Goal: Information Seeking & Learning: Learn about a topic

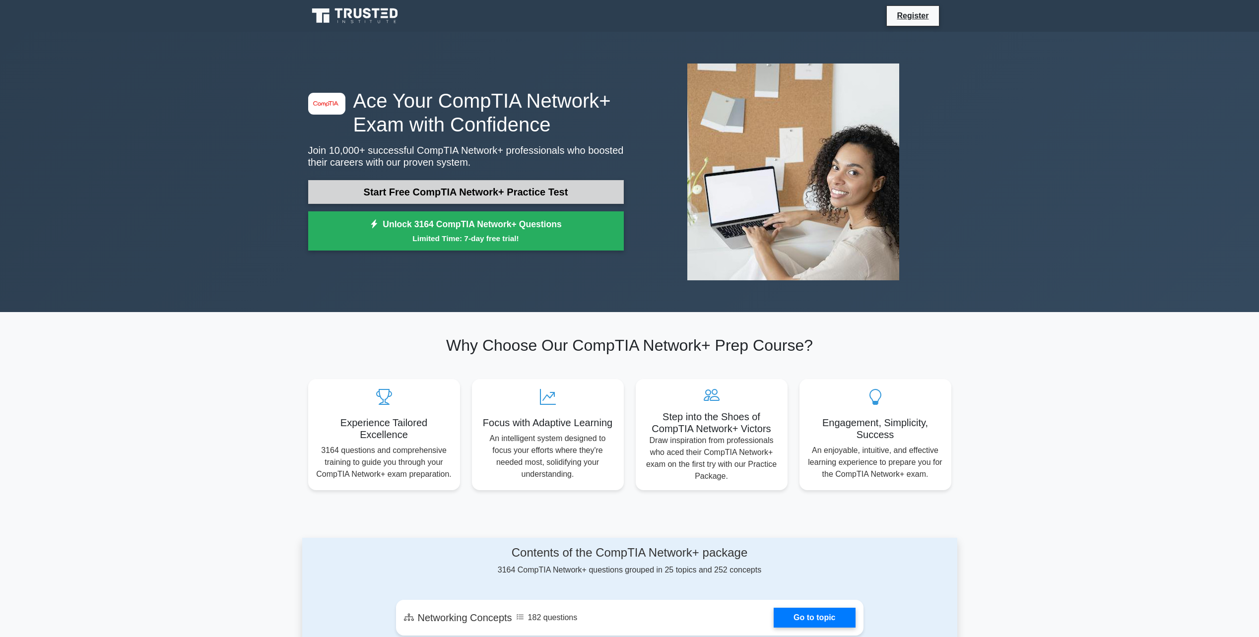
click at [349, 192] on link "Start Free CompTIA Network+ Practice Test" at bounding box center [466, 192] width 316 height 24
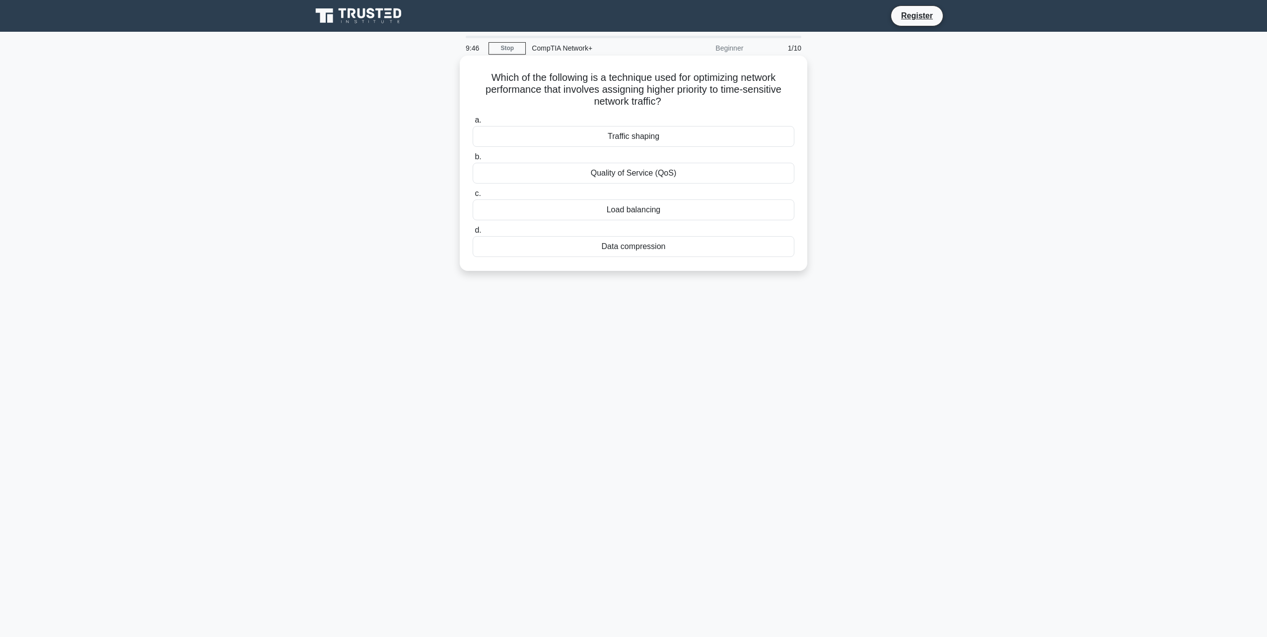
click at [627, 175] on div "Quality of Service (QoS)" at bounding box center [633, 173] width 322 height 21
click at [472, 160] on input "b. Quality of Service (QoS)" at bounding box center [472, 157] width 0 height 6
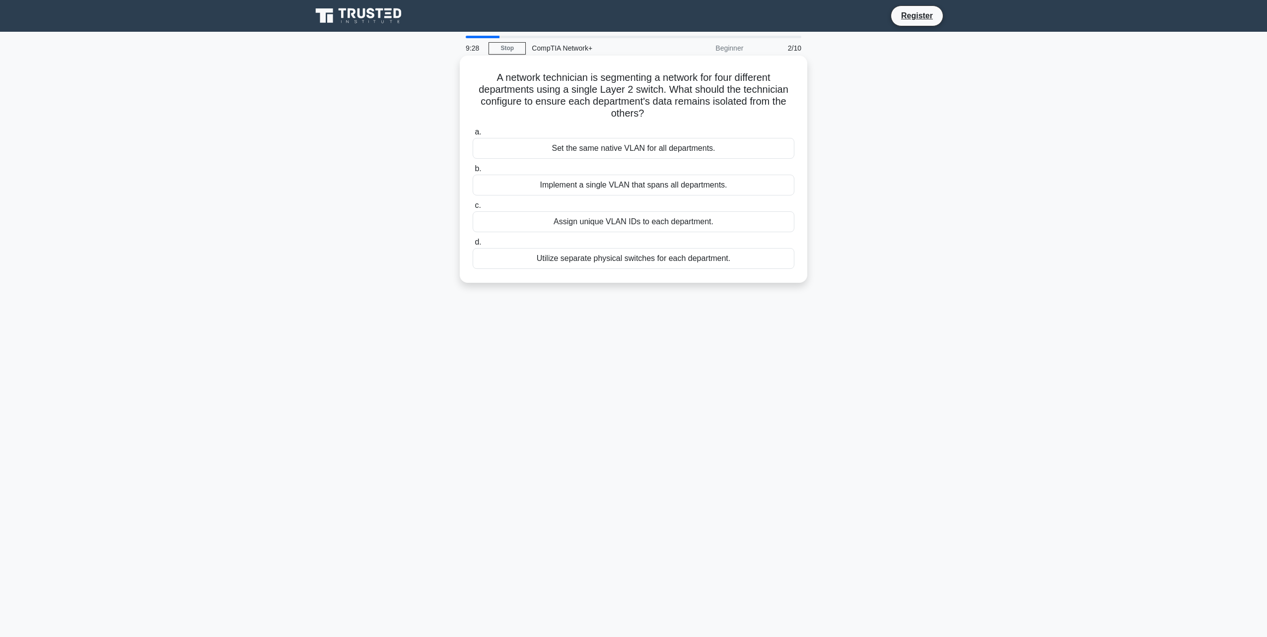
click at [731, 224] on div "Assign unique VLAN IDs to each department." at bounding box center [633, 221] width 322 height 21
click at [472, 209] on input "c. Assign unique VLAN IDs to each department." at bounding box center [472, 205] width 0 height 6
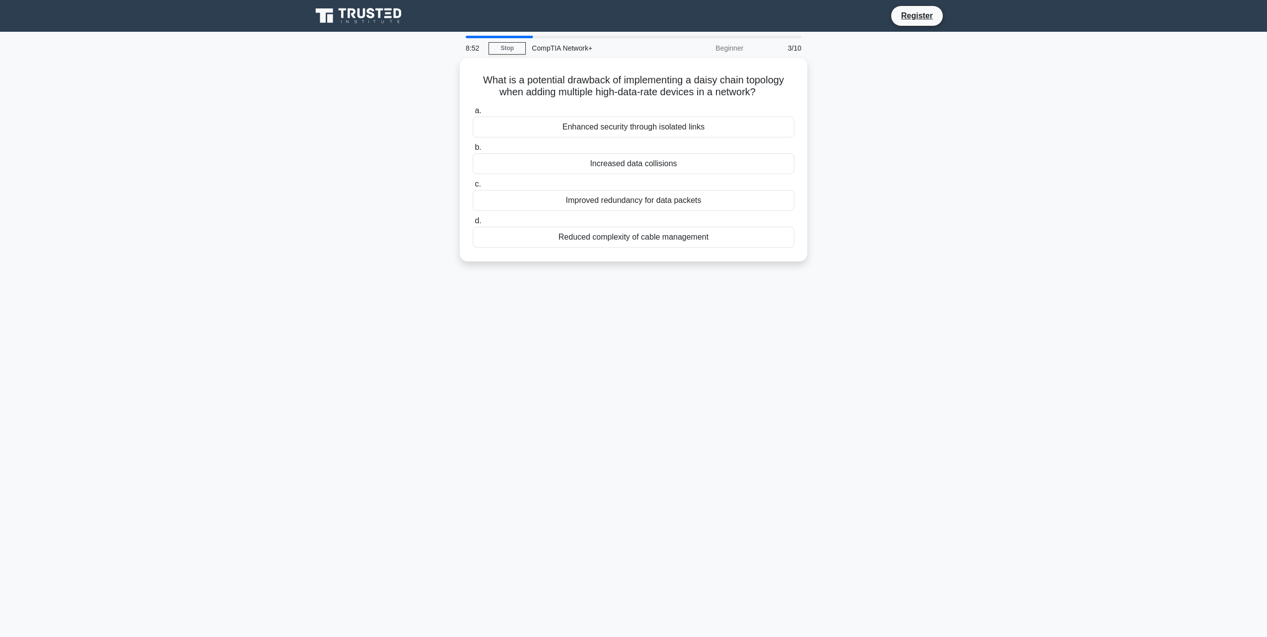
click at [1204, 70] on main "8:52 Stop CompTIA Network+ Beginner 3/10 What is a potential drawback of implem…" at bounding box center [633, 334] width 1267 height 605
click at [656, 162] on div "Increased data collisions" at bounding box center [633, 161] width 322 height 21
click at [472, 148] on input "b. Increased data collisions" at bounding box center [472, 145] width 0 height 6
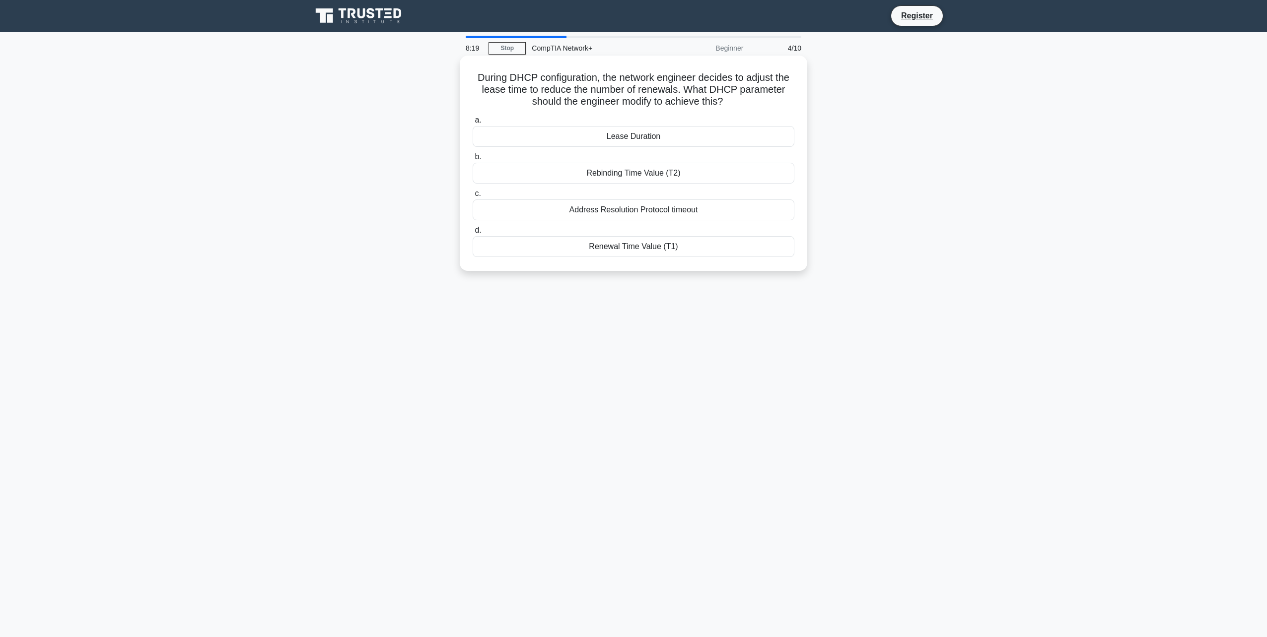
click at [634, 251] on div "Renewal Time Value (T1)" at bounding box center [633, 246] width 322 height 21
click at [472, 234] on input "d. Renewal Time Value (T1)" at bounding box center [472, 230] width 0 height 6
click at [587, 247] on div "Scheduled offsite backups during non-business hours" at bounding box center [633, 246] width 322 height 21
click at [472, 234] on input "d. Scheduled offsite backups during non-business hours" at bounding box center [472, 230] width 0 height 6
drag, startPoint x: 498, startPoint y: 79, endPoint x: 792, endPoint y: 86, distance: 293.9
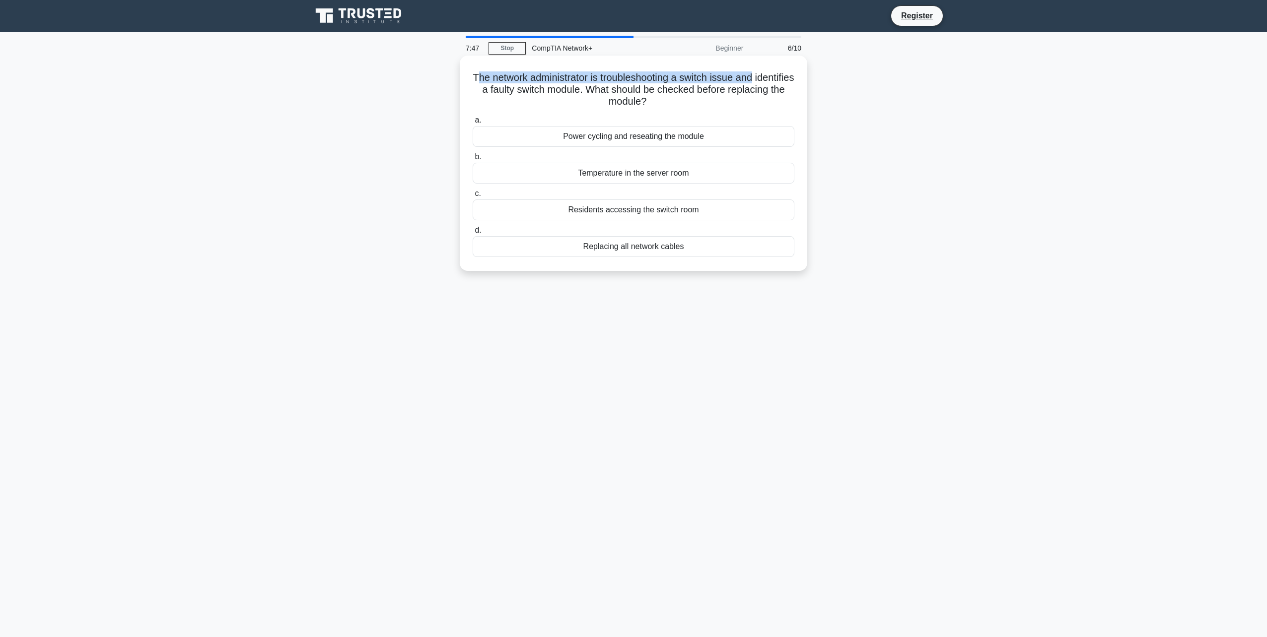
click at [792, 86] on h5 "The network administrator is troubleshooting a switch issue and identifies a fa…" at bounding box center [633, 89] width 324 height 37
click at [526, 104] on h5 "The network administrator is troubleshooting a switch issue and identifies a fa…" at bounding box center [633, 89] width 324 height 37
click at [608, 138] on div "Power cycling and reseating the module" at bounding box center [633, 136] width 322 height 21
click at [472, 124] on input "a. Power cycling and reseating the module" at bounding box center [472, 120] width 0 height 6
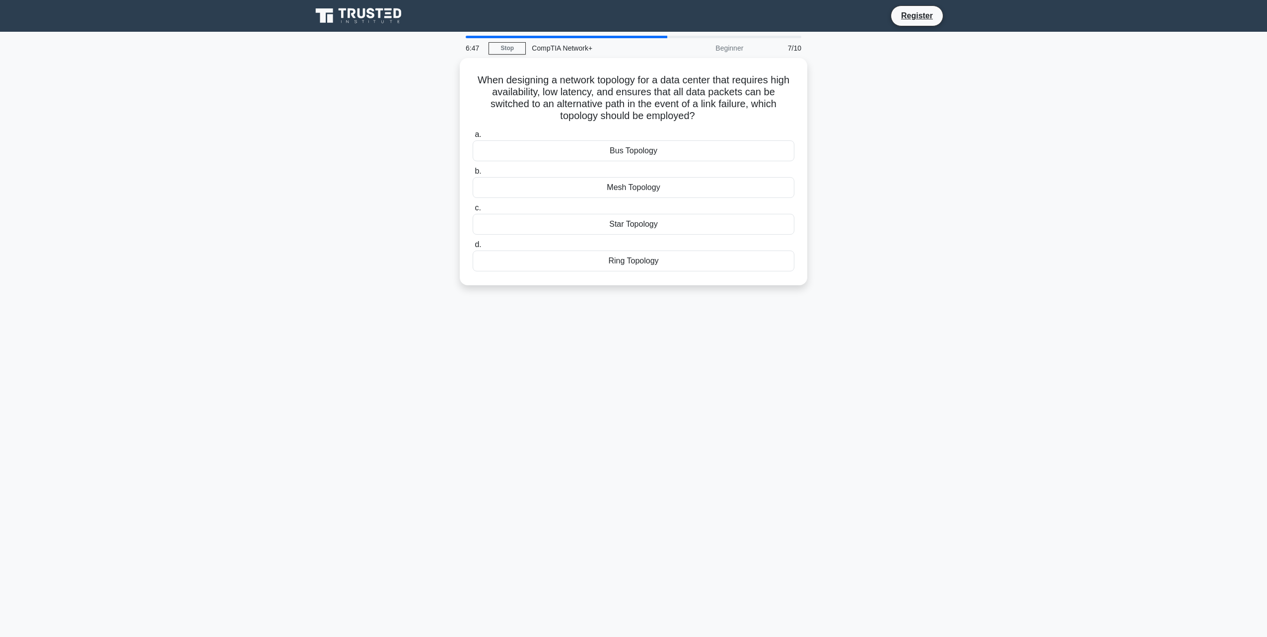
drag, startPoint x: 826, startPoint y: 393, endPoint x: 738, endPoint y: 351, distance: 97.2
click at [826, 393] on div "6:47 Stop CompTIA Network+ Beginner 7/10 When designing a network topology for …" at bounding box center [633, 284] width 655 height 496
click at [640, 186] on div "Mesh Topology" at bounding box center [633, 185] width 322 height 21
click at [472, 172] on input "b. Mesh Topology" at bounding box center [472, 169] width 0 height 6
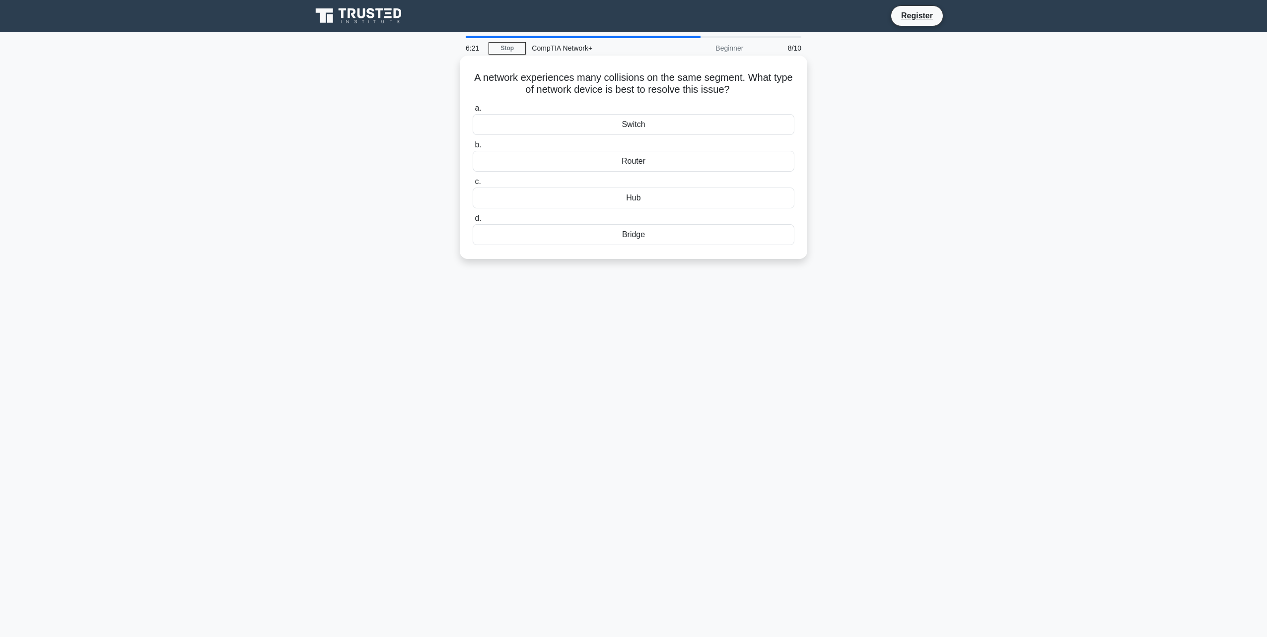
click at [620, 197] on div "Hub" at bounding box center [633, 198] width 322 height 21
click at [472, 185] on input "c. Hub" at bounding box center [472, 182] width 0 height 6
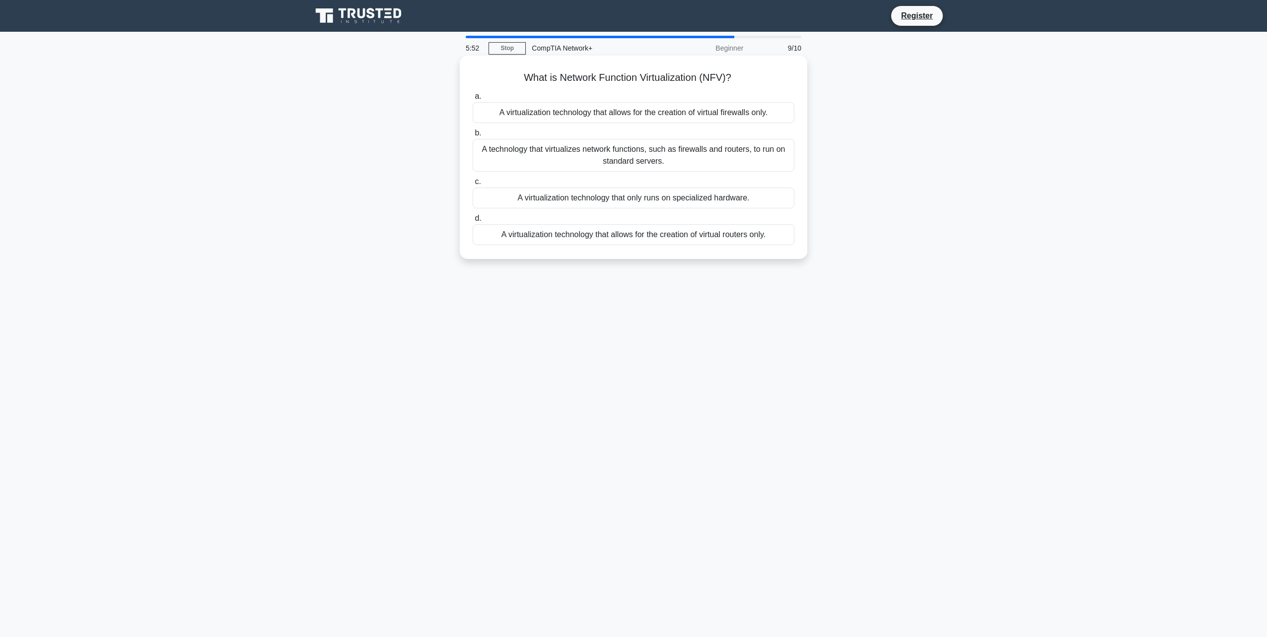
click at [721, 156] on div "A technology that virtualizes network functions, such as firewalls and routers,…" at bounding box center [633, 155] width 322 height 33
click at [472, 136] on input "b. A technology that virtualizes network functions, such as firewalls and route…" at bounding box center [472, 133] width 0 height 6
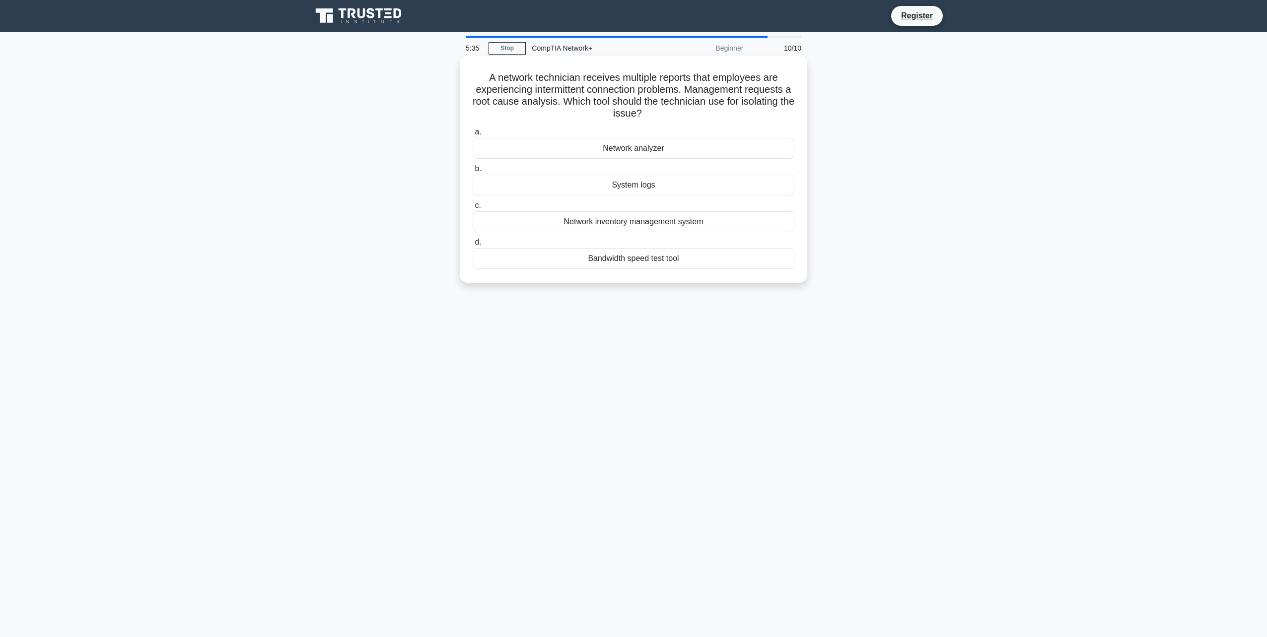
click at [638, 253] on div "Bandwidth speed test tool" at bounding box center [633, 258] width 322 height 21
click at [472, 246] on input "d. Bandwidth speed test tool" at bounding box center [472, 242] width 0 height 6
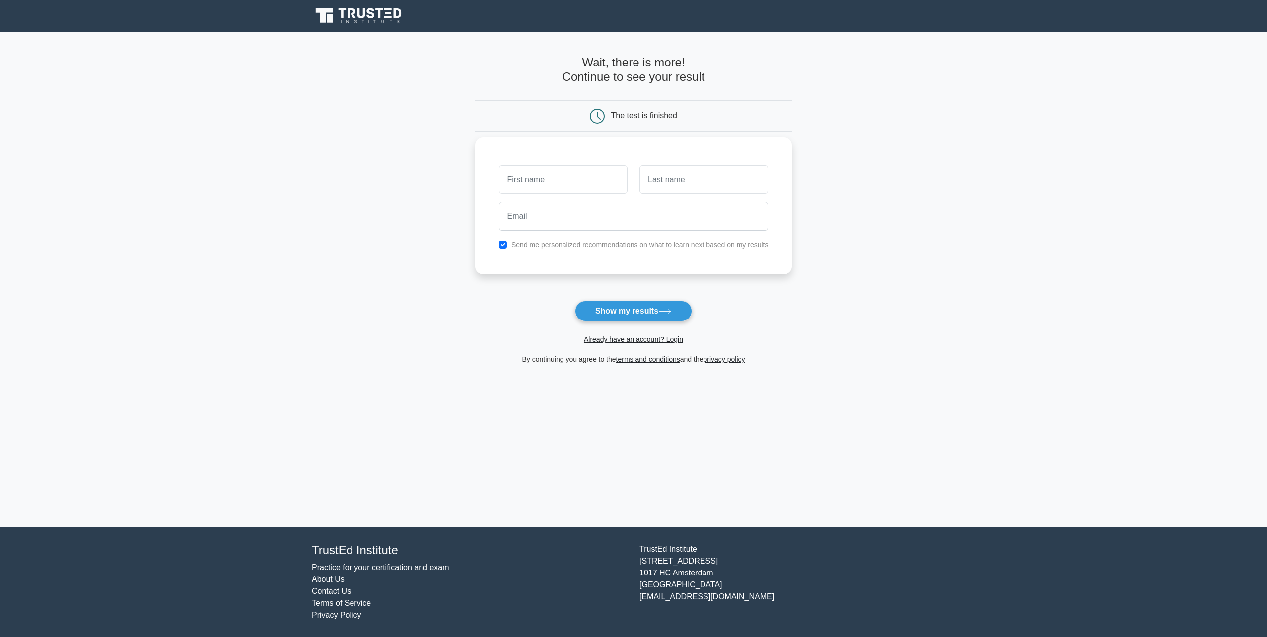
click at [670, 252] on div "Send me personalized recommendations on what to learn next based on my results" at bounding box center [633, 205] width 317 height 137
click at [654, 245] on label "Send me personalized recommendations on what to learn next based on my results" at bounding box center [639, 245] width 257 height 8
click at [625, 309] on button "Show my results" at bounding box center [633, 311] width 117 height 21
click at [306, 249] on main "Wait, there is more! Continue to see your result The test is finished and the" at bounding box center [633, 280] width 1267 height 496
click at [577, 183] on input "text" at bounding box center [563, 179] width 129 height 29
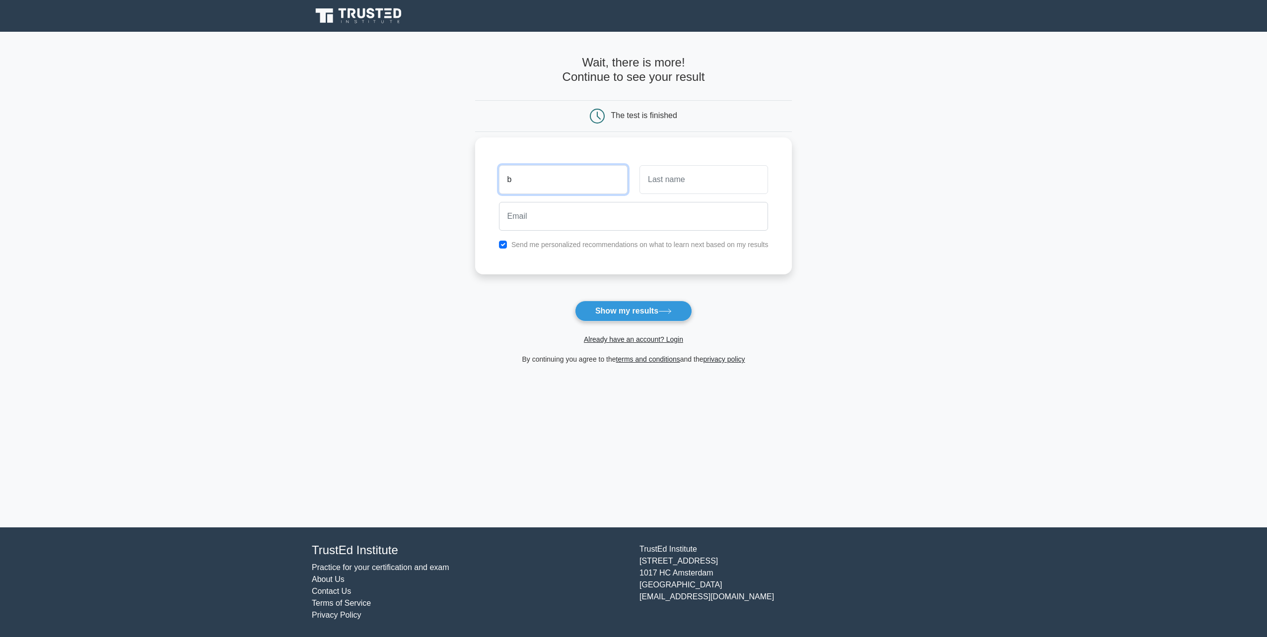
type input "b"
click at [635, 306] on button "Show my results" at bounding box center [633, 311] width 117 height 21
type input "b@gmail.com"
click at [498, 243] on div "Send me personalized recommendations on what to learn next based on my results" at bounding box center [633, 245] width 281 height 12
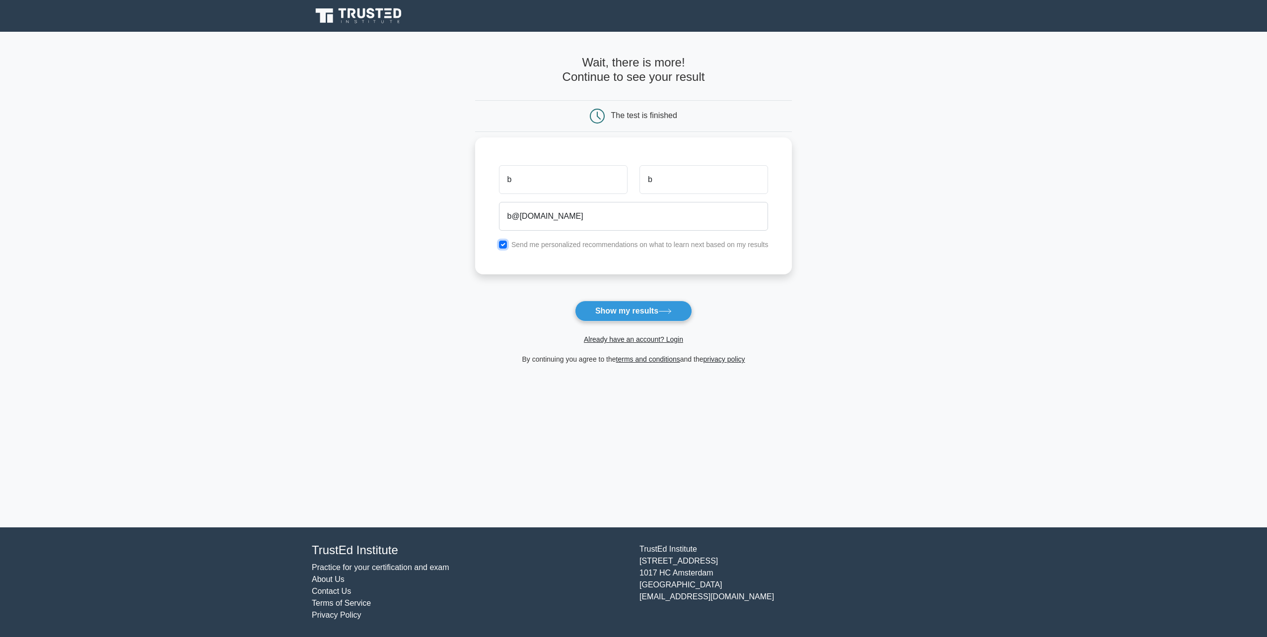
click at [502, 244] on input "checkbox" at bounding box center [503, 245] width 8 height 8
checkbox input "false"
click at [641, 314] on button "Show my results" at bounding box center [633, 311] width 117 height 21
